Goal: Check status

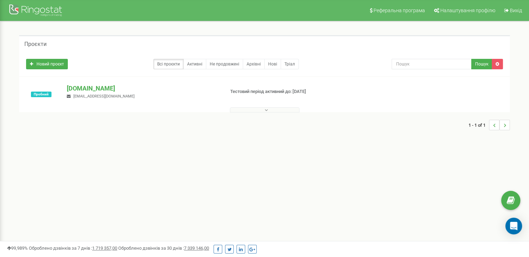
click at [174, 94] on div "[DOMAIN_NAME] [EMAIL_ADDRESS][DOMAIN_NAME]" at bounding box center [143, 91] width 163 height 15
click at [92, 85] on p "[DOMAIN_NAME]" at bounding box center [143, 88] width 152 height 9
click at [100, 90] on p "[DOMAIN_NAME]" at bounding box center [143, 88] width 152 height 9
click at [116, 89] on p "[DOMAIN_NAME]" at bounding box center [143, 88] width 152 height 9
click at [77, 88] on p "[DOMAIN_NAME]" at bounding box center [143, 88] width 152 height 9
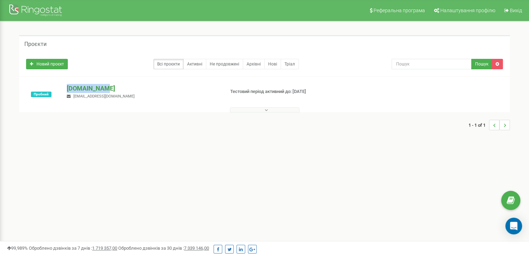
click at [77, 88] on p "[DOMAIN_NAME]" at bounding box center [143, 88] width 152 height 9
click at [164, 106] on div at bounding box center [265, 108] width 488 height 7
click at [195, 65] on link "Активні" at bounding box center [194, 64] width 23 height 10
click at [121, 99] on div "[DOMAIN_NAME] [EMAIL_ADDRESS][DOMAIN_NAME]" at bounding box center [143, 91] width 163 height 15
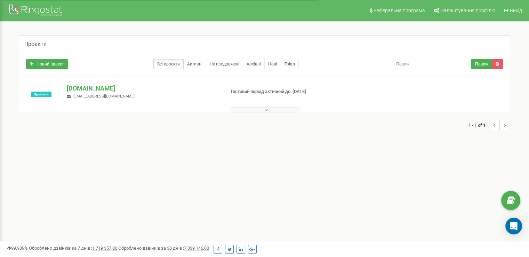
click at [116, 98] on div "[DOMAIN_NAME] [EMAIL_ADDRESS][DOMAIN_NAME]" at bounding box center [143, 91] width 163 height 15
click at [196, 99] on div "[DOMAIN_NAME] [EMAIL_ADDRESS][DOMAIN_NAME]" at bounding box center [143, 91] width 163 height 15
click at [267, 109] on icon at bounding box center [266, 110] width 3 height 5
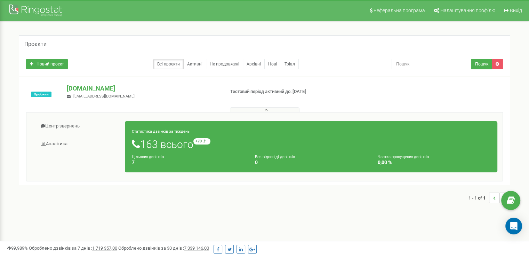
click at [170, 158] on div "Цільових дзвінків 7" at bounding box center [188, 160] width 123 height 12
click at [166, 145] on h1 "163 всього +70 відносно минулого тижня" at bounding box center [311, 144] width 359 height 12
click at [156, 132] on small "Статистика дзвінків за тиждень" at bounding box center [161, 131] width 58 height 5
click at [135, 156] on small "Цільових дзвінків" at bounding box center [148, 157] width 32 height 5
click at [131, 162] on div "Цільових дзвінків 7" at bounding box center [188, 160] width 123 height 12
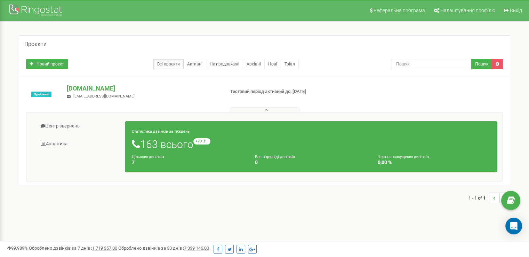
click at [132, 163] on h4 "7" at bounding box center [188, 162] width 113 height 5
click at [237, 139] on h1 "163 всього +70 відносно минулого тижня" at bounding box center [311, 144] width 359 height 12
click at [266, 109] on icon at bounding box center [266, 110] width 3 height 5
